Goal: Transaction & Acquisition: Purchase product/service

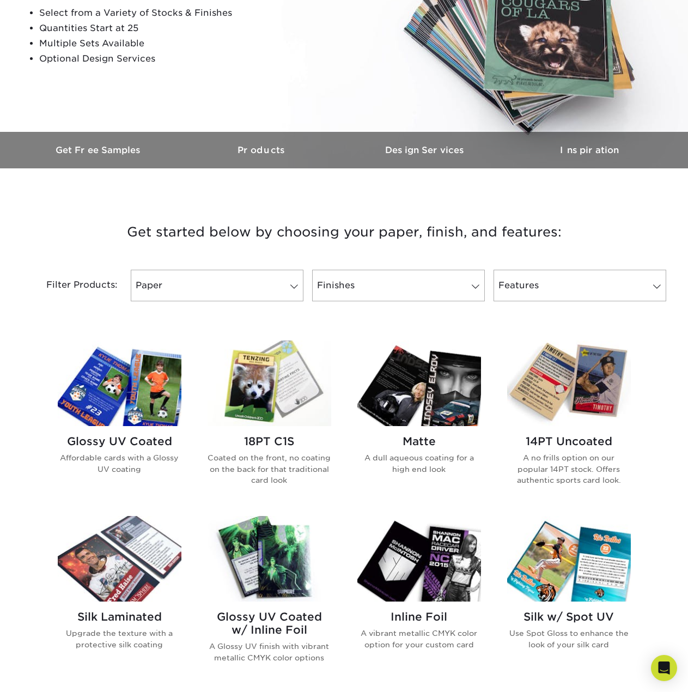
scroll to position [272, 0]
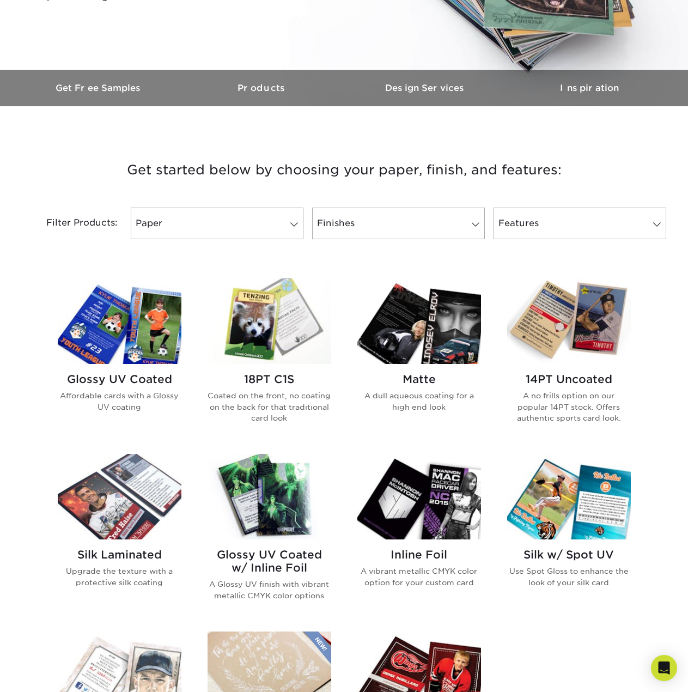
click at [263, 522] on img at bounding box center [270, 497] width 124 height 86
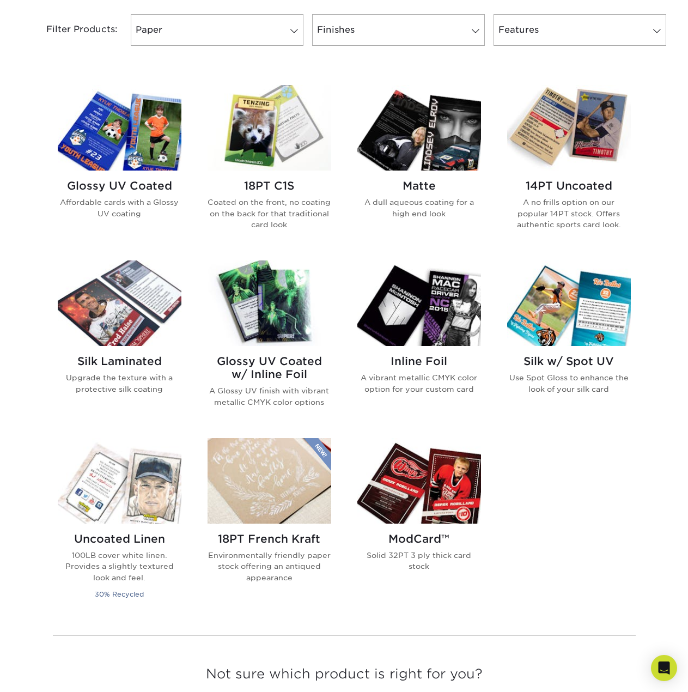
scroll to position [454, 0]
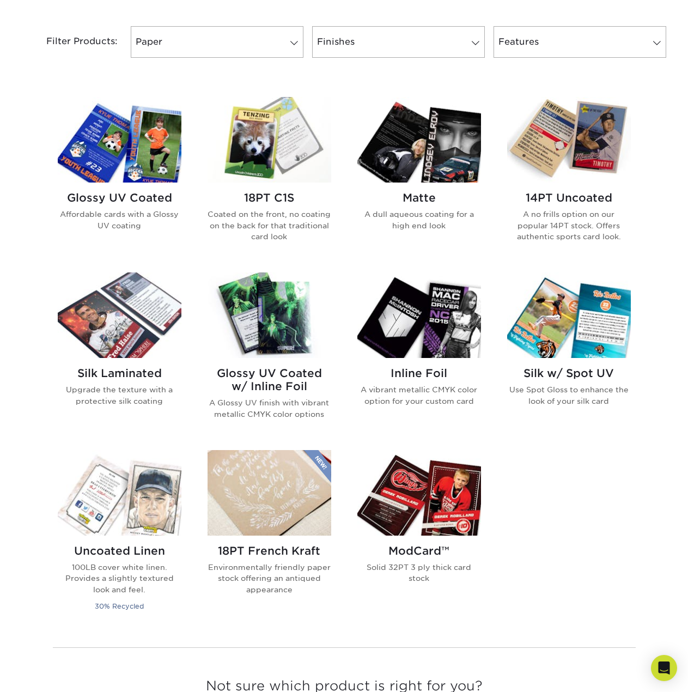
click at [447, 321] on img at bounding box center [419, 315] width 124 height 86
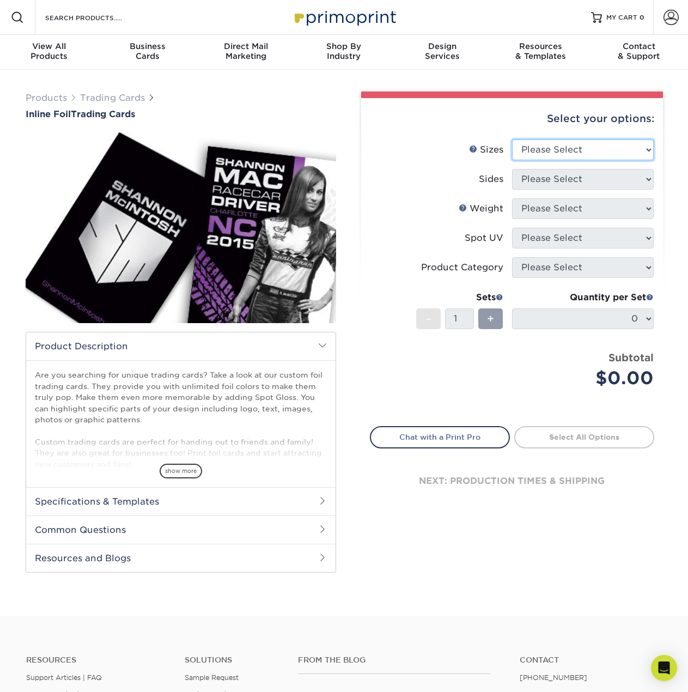
click at [551, 154] on select "Please Select 2.5" x 3.5"" at bounding box center [583, 149] width 142 height 21
select select "2.50x3.50"
click at [512, 139] on select "Please Select 2.5" x 3.5"" at bounding box center [583, 149] width 142 height 21
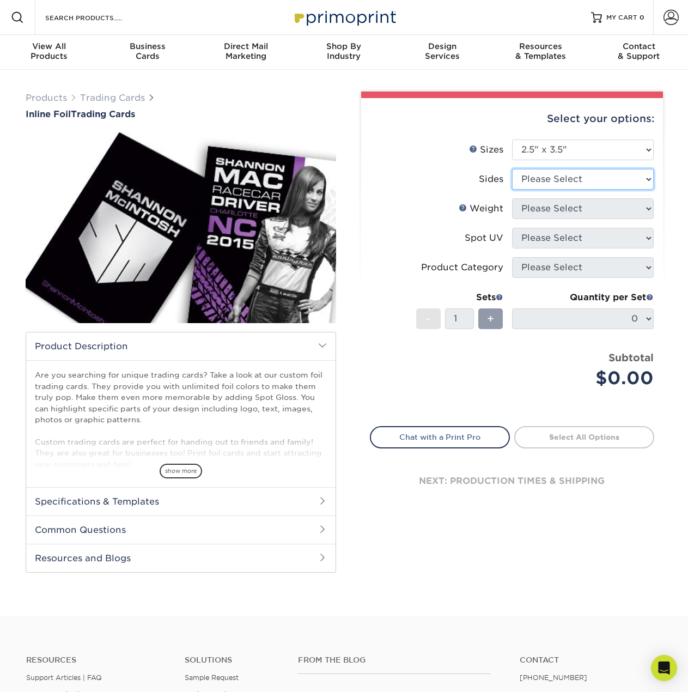
click at [560, 187] on select "Please Select Print Both Sides - Foil Back Only Print Both Sides - Foil Both Si…" at bounding box center [583, 179] width 142 height 21
select select "34527644-b4fd-4ffb-9092-1318eefcd9d9"
click at [512, 169] on select "Please Select Print Both Sides - Foil Back Only Print Both Sides - Foil Both Si…" at bounding box center [583, 179] width 142 height 21
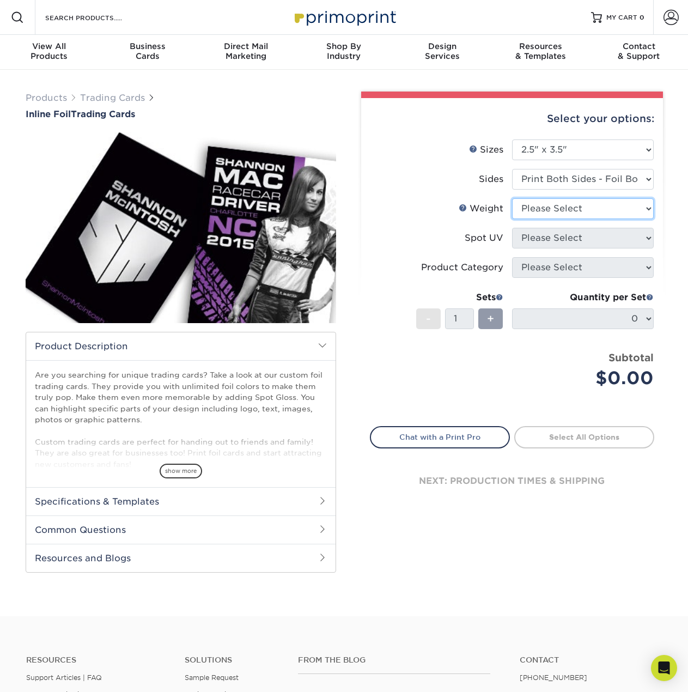
click at [577, 216] on select "Please Select 16PT" at bounding box center [583, 208] width 142 height 21
select select "16PT"
click at [512, 198] on select "Please Select 16PT" at bounding box center [583, 208] width 142 height 21
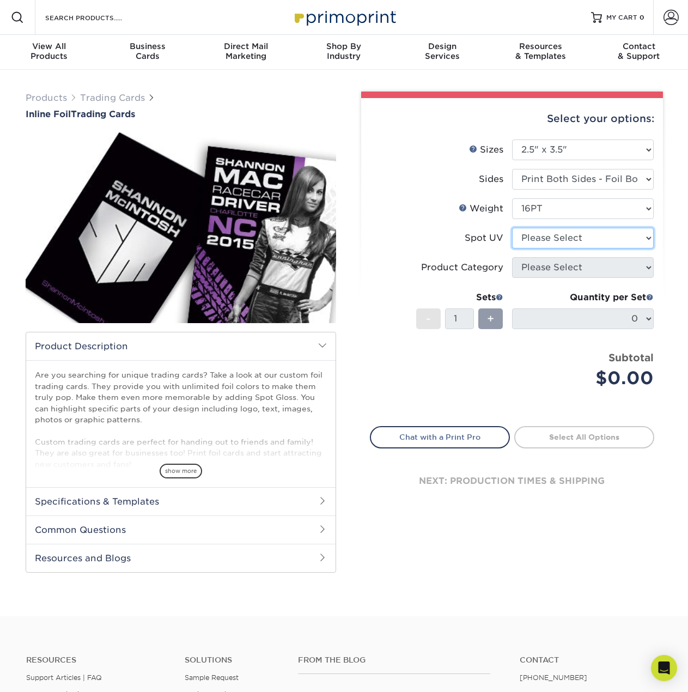
click at [576, 236] on select "Please Select No Spot UV Front and Back (Both Sides) Front Only Back Only" at bounding box center [583, 238] width 142 height 21
select select "1"
click at [512, 228] on select "Please Select No Spot UV Front and Back (Both Sides) Front Only Back Only" at bounding box center [583, 238] width 142 height 21
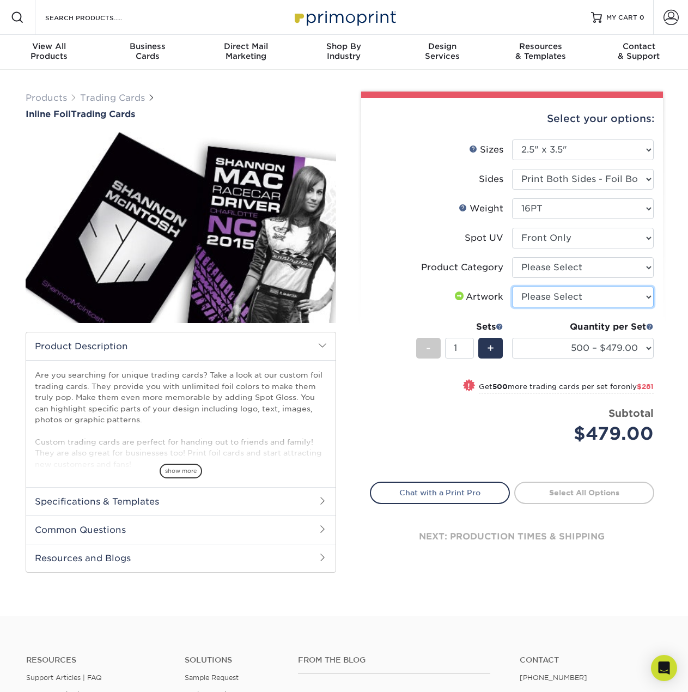
click at [569, 306] on select "Please Select I will upload files I need a design - $100" at bounding box center [583, 297] width 142 height 21
click at [564, 267] on select "Please Select Trading Cards" at bounding box center [583, 267] width 142 height 21
select select "c2f9bce9-36c2-409d-b101-c29d9d031e18"
click at [512, 257] on select "Please Select Trading Cards" at bounding box center [583, 267] width 142 height 21
click at [550, 265] on select "Please Select Trading Cards" at bounding box center [583, 267] width 142 height 21
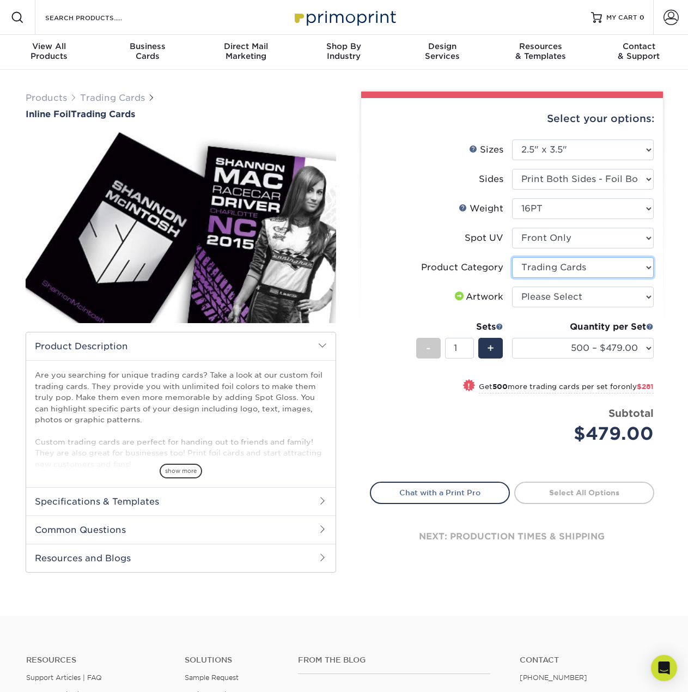
click at [548, 274] on select "Please Select Trading Cards" at bounding box center [583, 267] width 142 height 21
